Goal: Information Seeking & Learning: Compare options

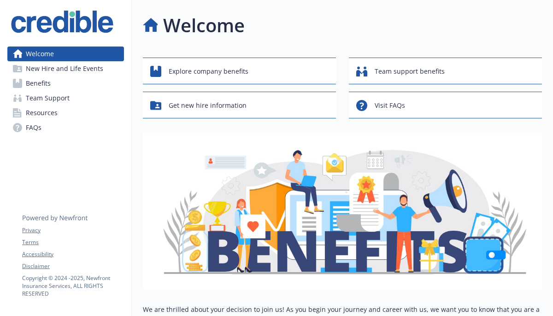
scroll to position [148, 0]
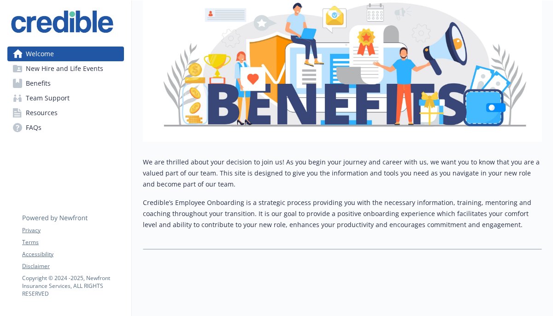
click at [58, 90] on link "Benefits" at bounding box center [65, 83] width 117 height 15
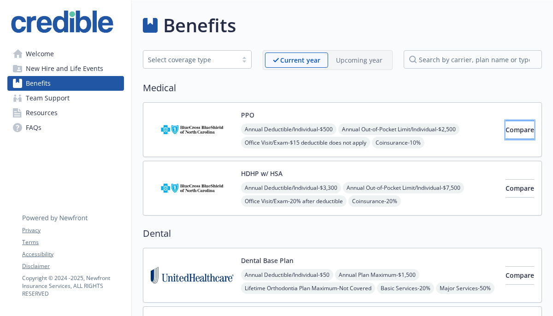
click at [513, 136] on button "Compare" at bounding box center [520, 130] width 29 height 18
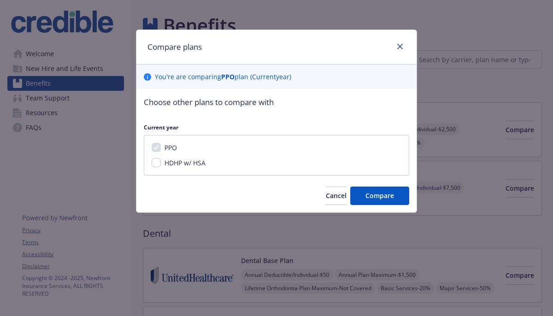
click at [184, 166] on span "HDHP w/ HSA" at bounding box center [185, 163] width 41 height 9
click at [161, 166] on input "HDHP w/ HSA" at bounding box center [156, 162] width 9 height 9
checkbox input "true"
click at [408, 200] on button "Compare" at bounding box center [379, 196] width 59 height 18
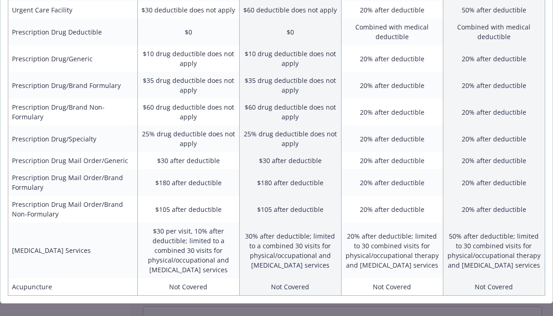
scroll to position [441, 0]
